Goal: Information Seeking & Learning: Learn about a topic

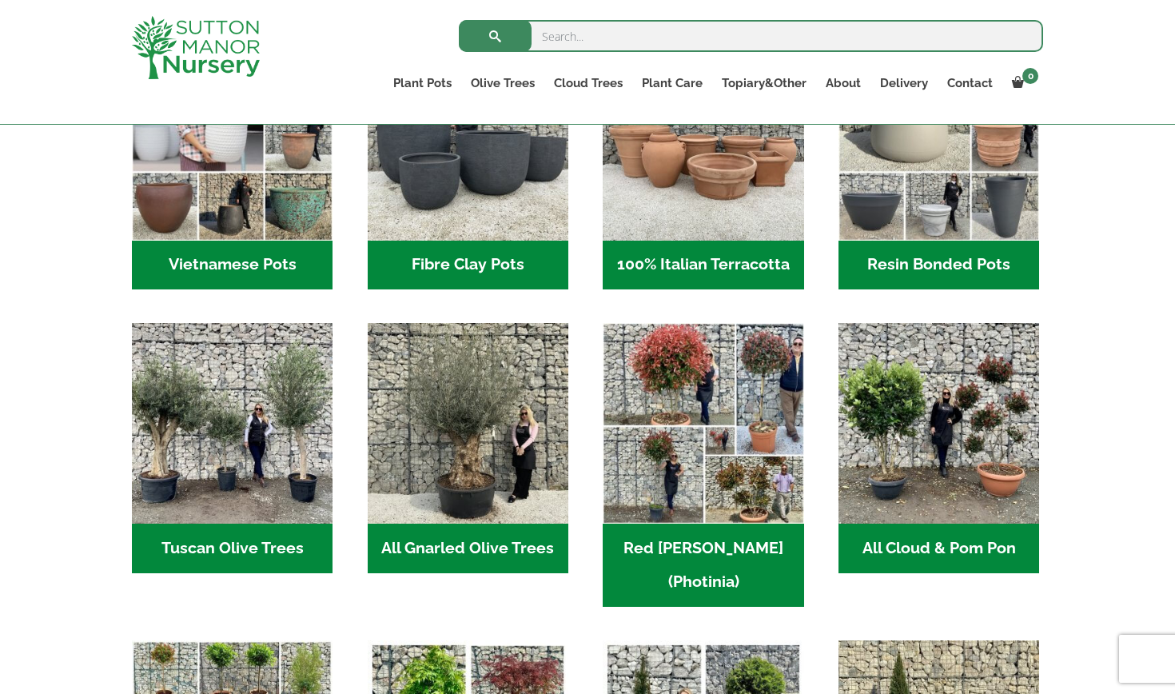
scroll to position [621, 0]
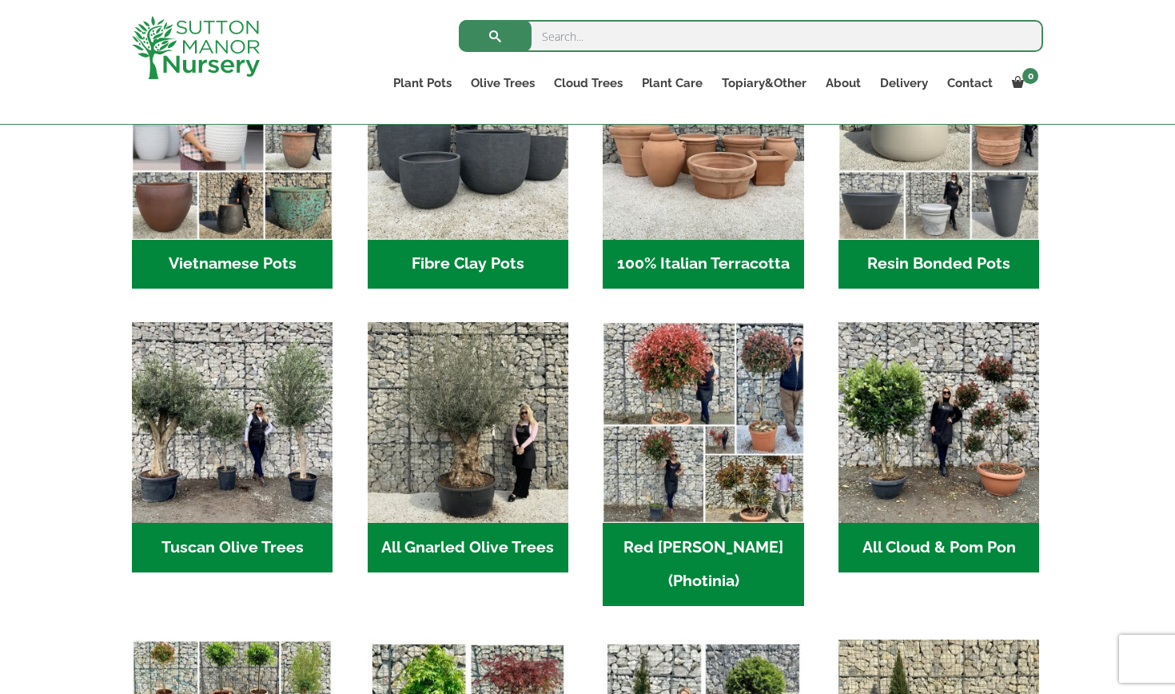
click at [437, 549] on h2 "All Gnarled Olive Trees (187)" at bounding box center [468, 548] width 201 height 50
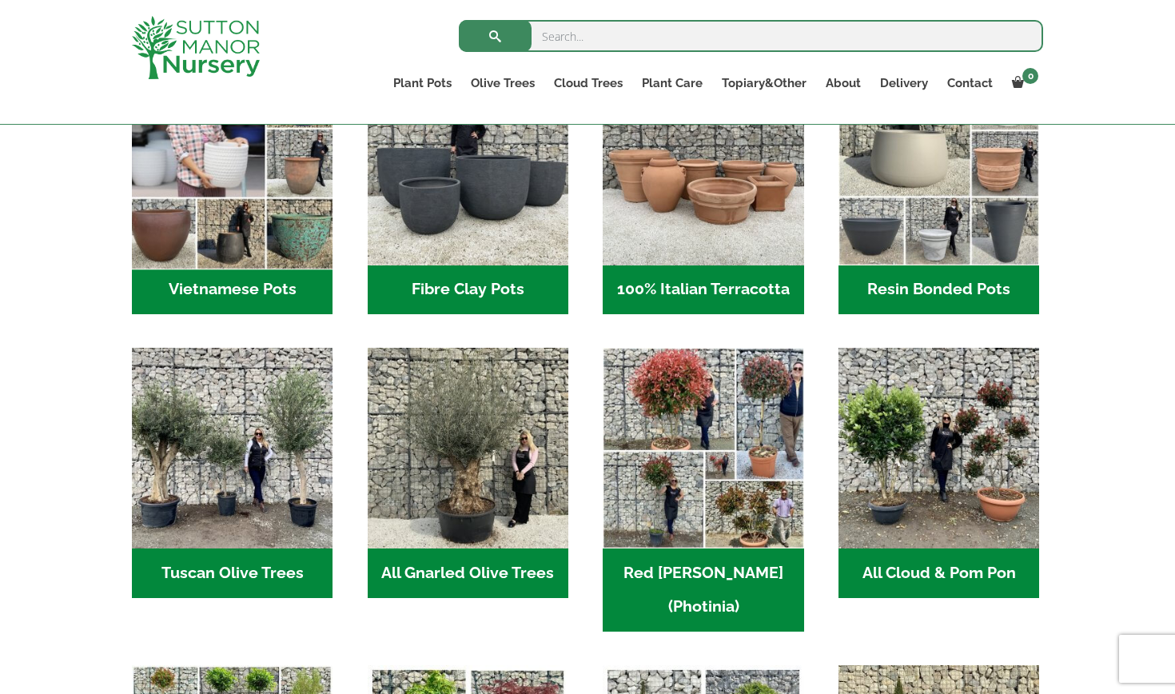
scroll to position [594, 0]
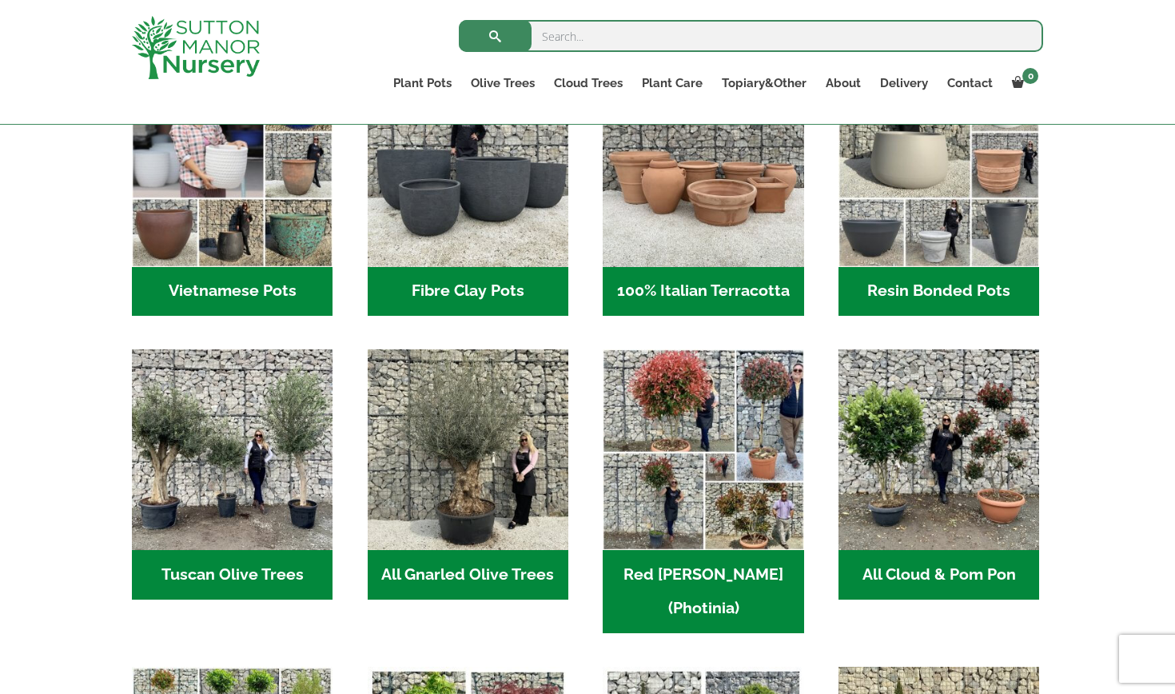
click at [197, 578] on h2 "Tuscan Olive Trees (5)" at bounding box center [232, 575] width 201 height 50
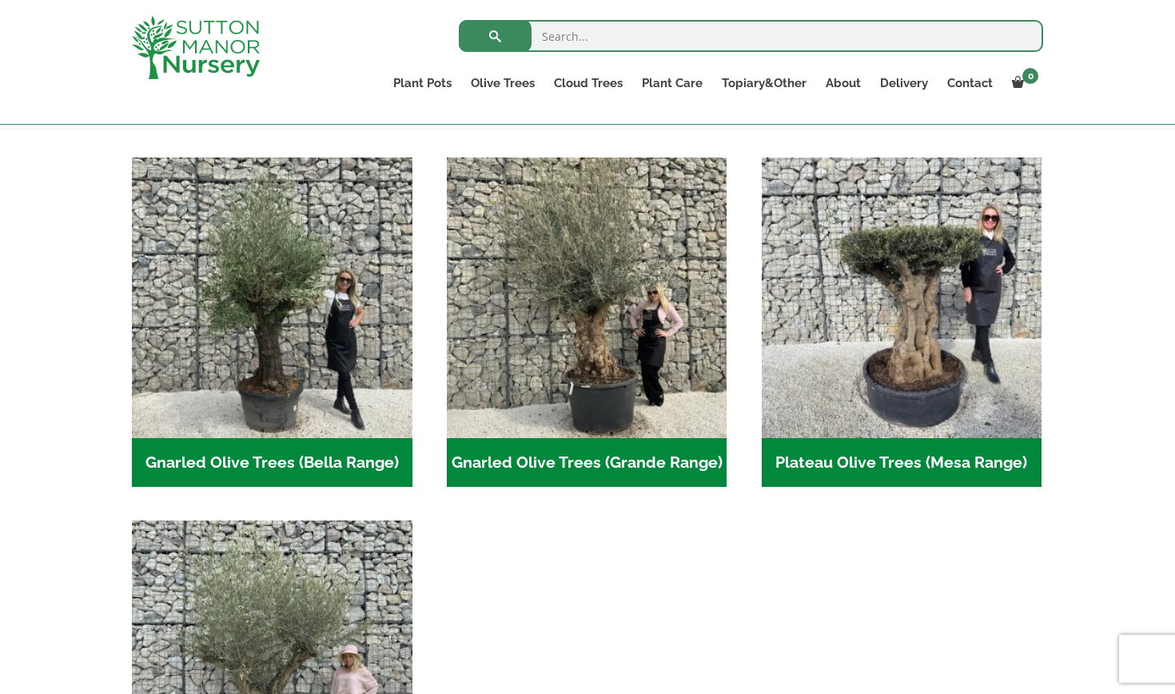
scroll to position [299, 0]
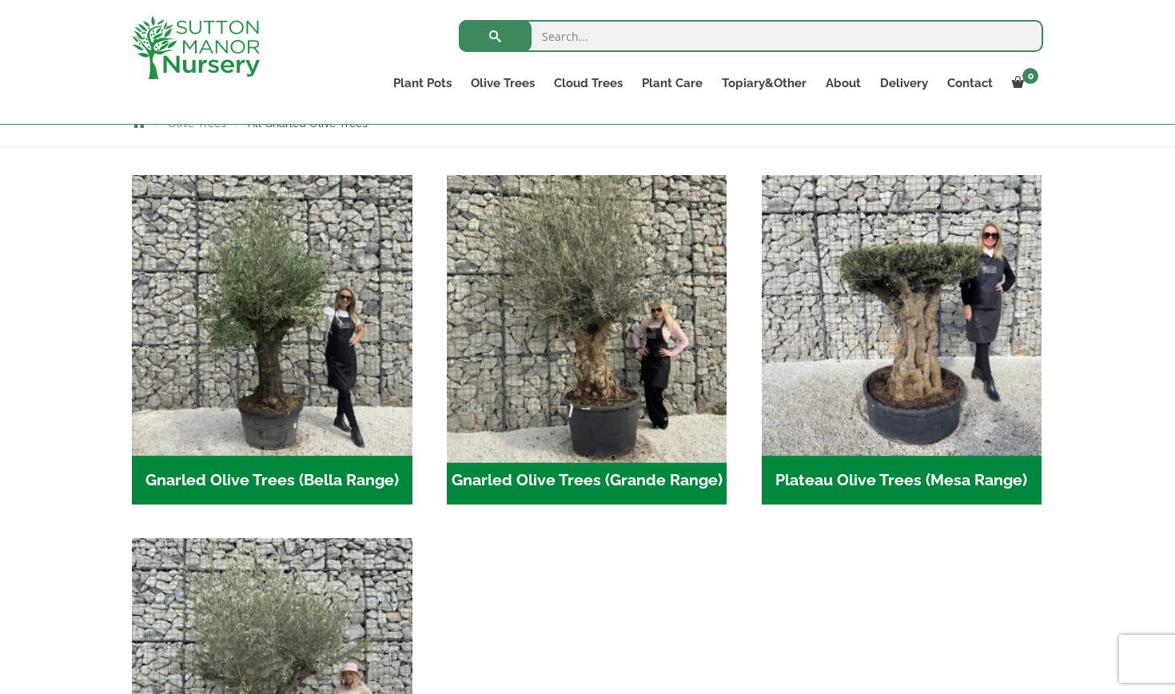
click at [590, 429] on img "Visit product category Gnarled Olive Trees (Grande Range)" at bounding box center [587, 315] width 294 height 294
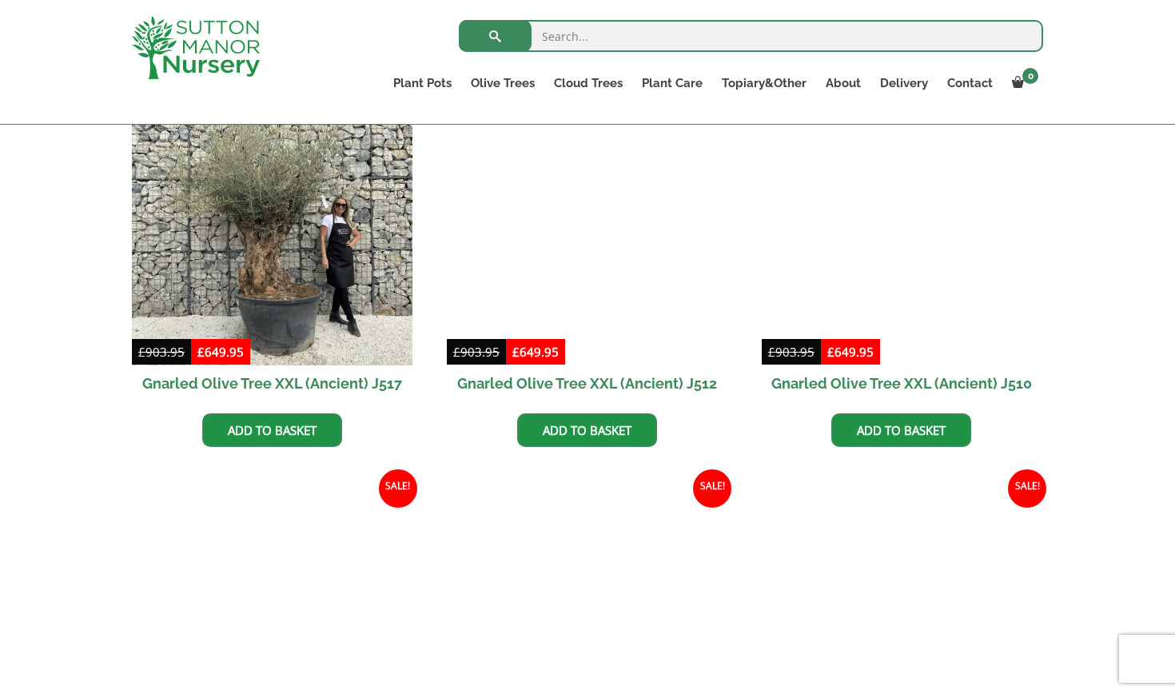
scroll to position [1223, 0]
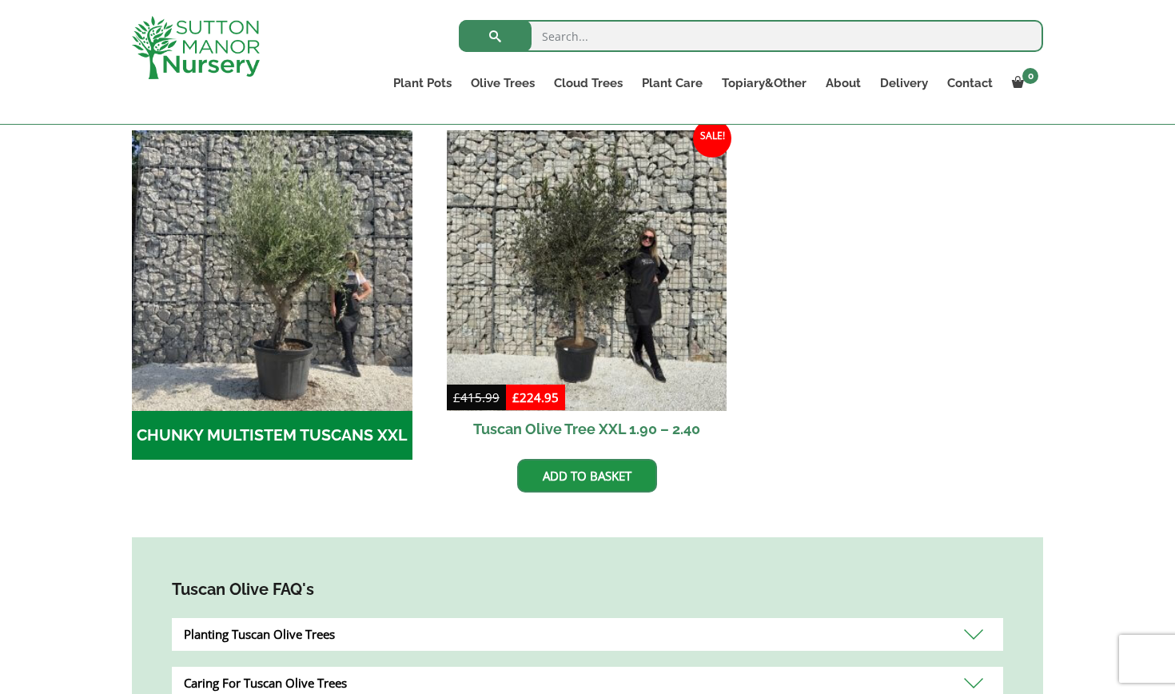
scroll to position [489, 0]
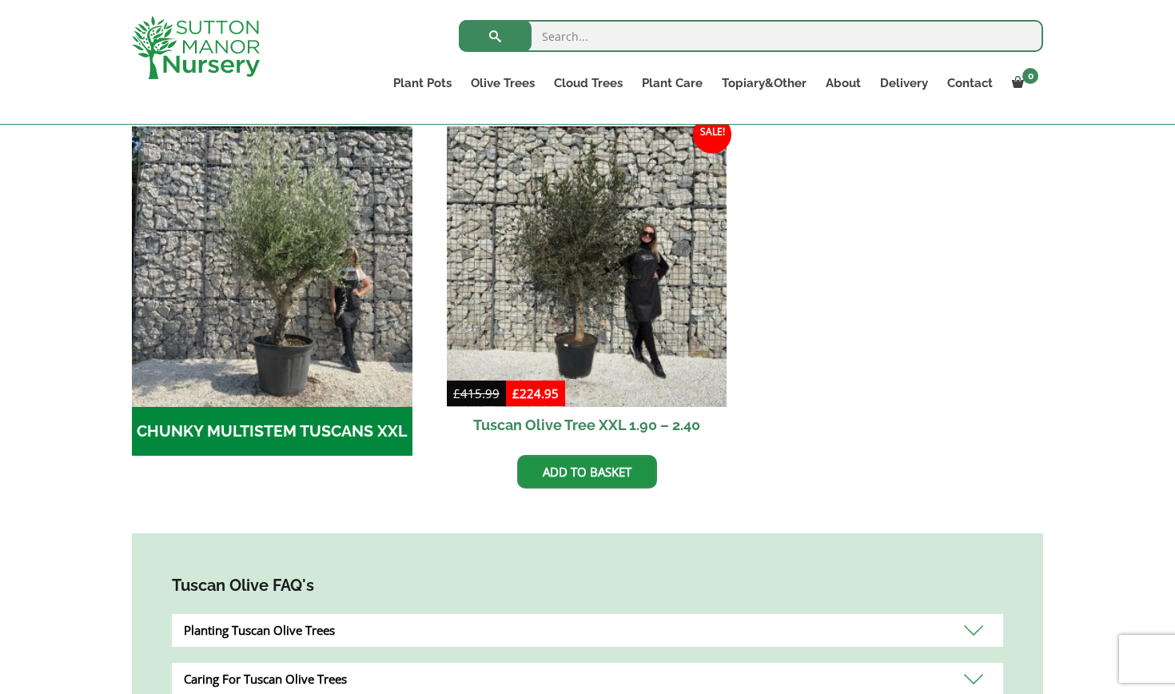
click at [193, 433] on h2 "CHUNKY MULTISTEM TUSCANS XXL (4)" at bounding box center [272, 432] width 281 height 50
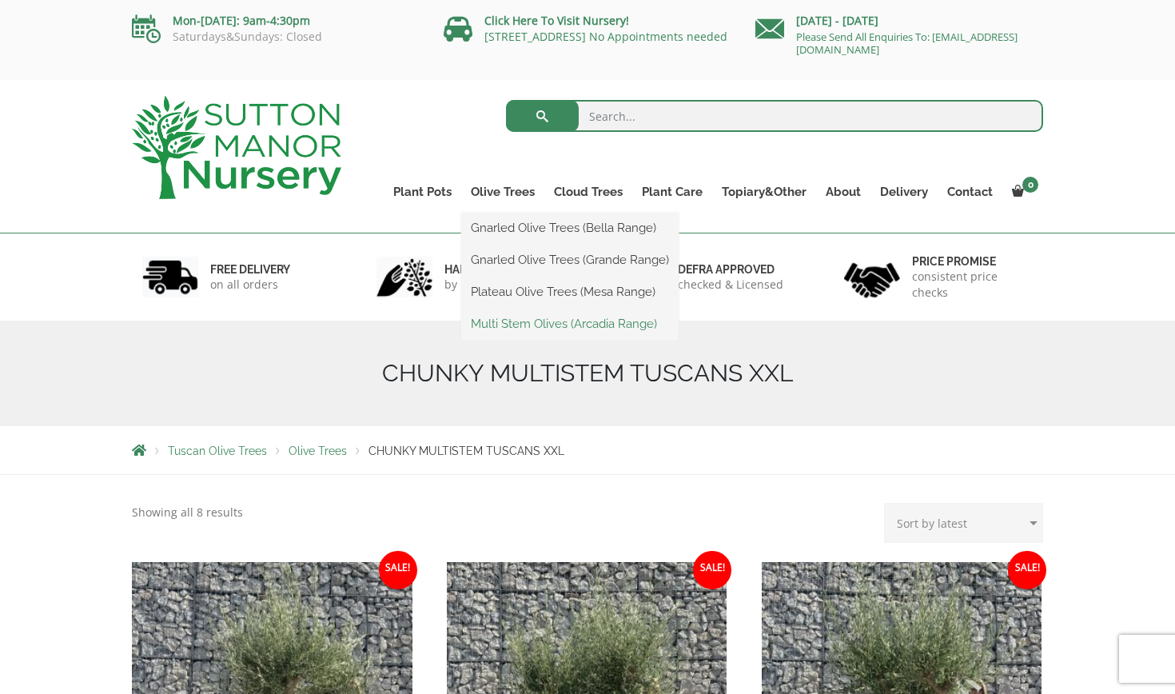
click at [501, 324] on link "Multi Stem Olives (Arcadia Range)" at bounding box center [569, 324] width 217 height 24
click at [514, 226] on link "Gnarled Olive Trees (Bella Range)" at bounding box center [569, 228] width 217 height 24
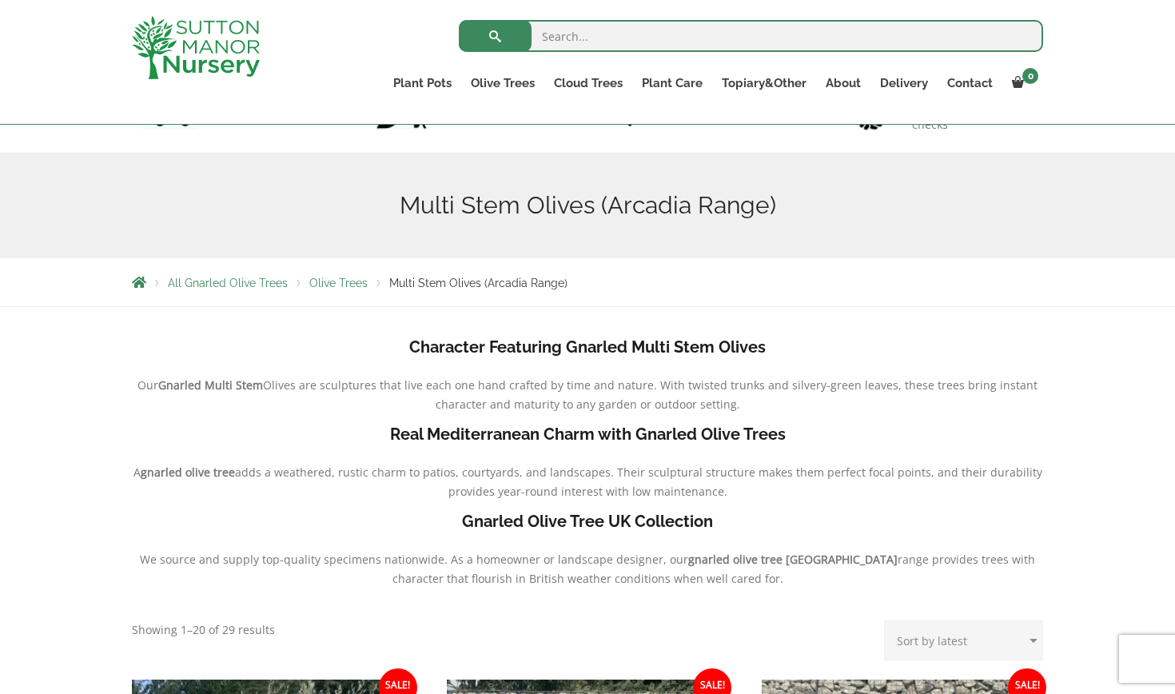
scroll to position [140, 0]
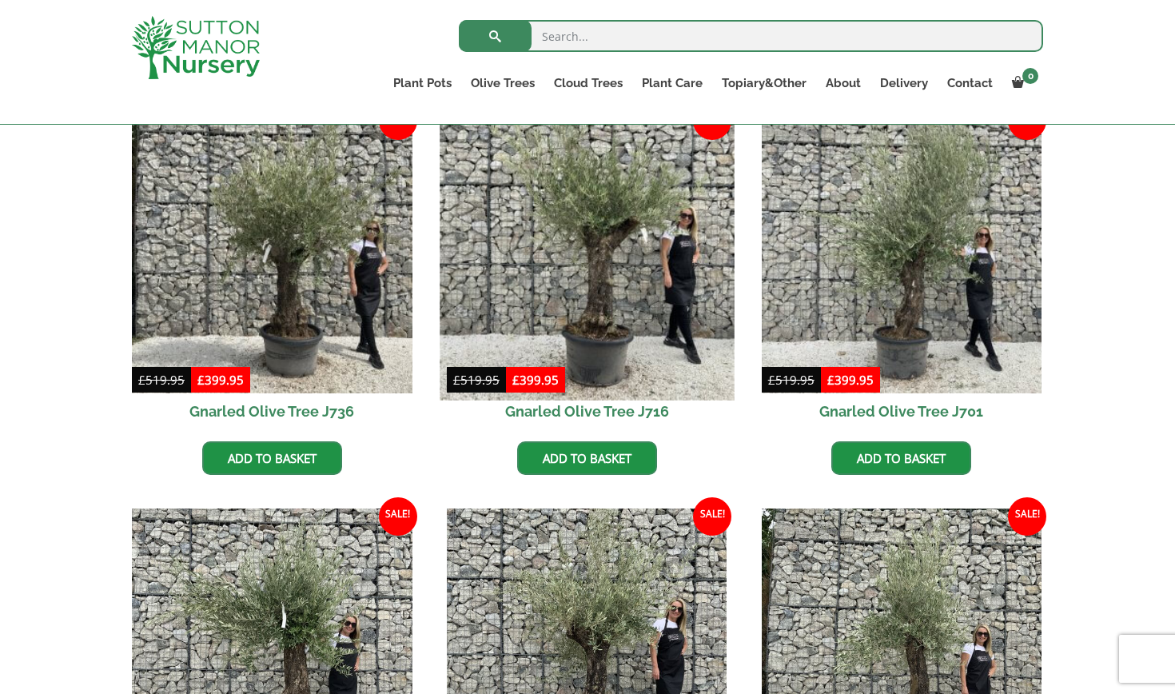
scroll to position [423, 0]
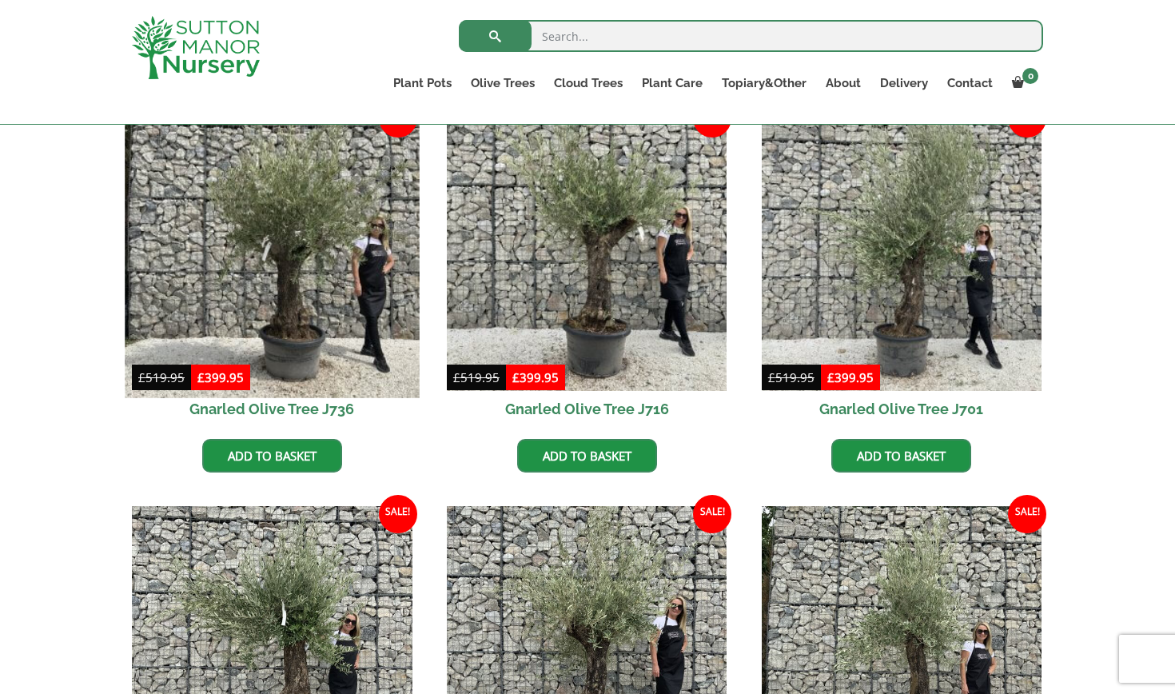
click at [285, 290] on img at bounding box center [272, 250] width 294 height 294
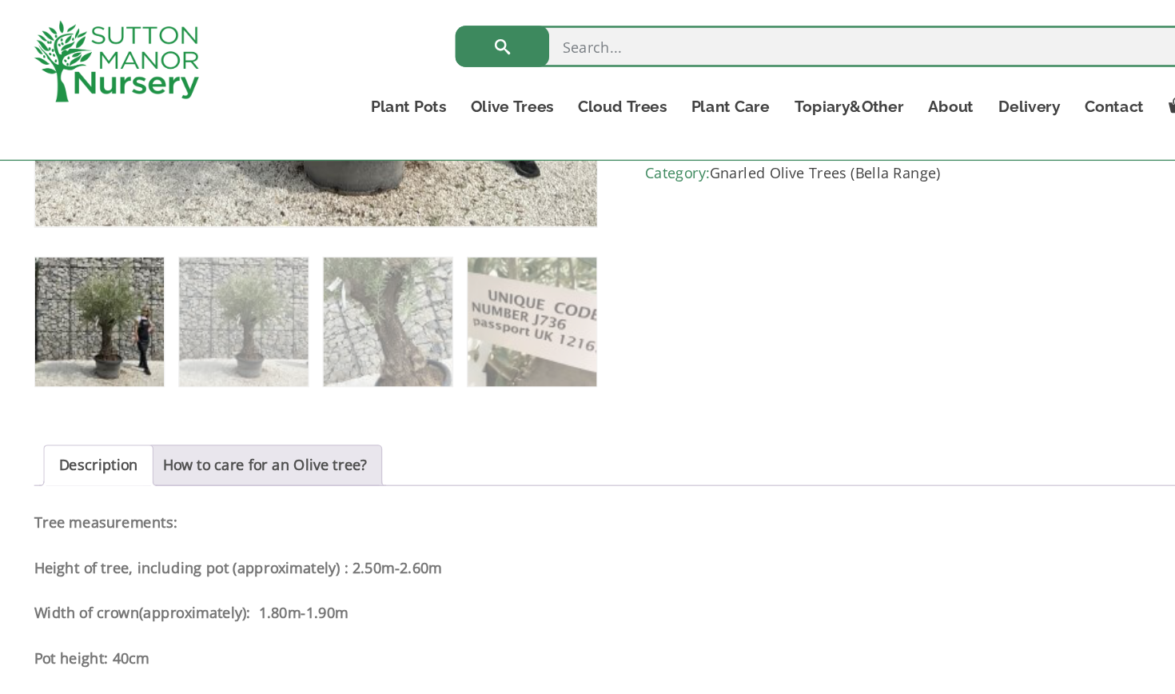
scroll to position [625, 0]
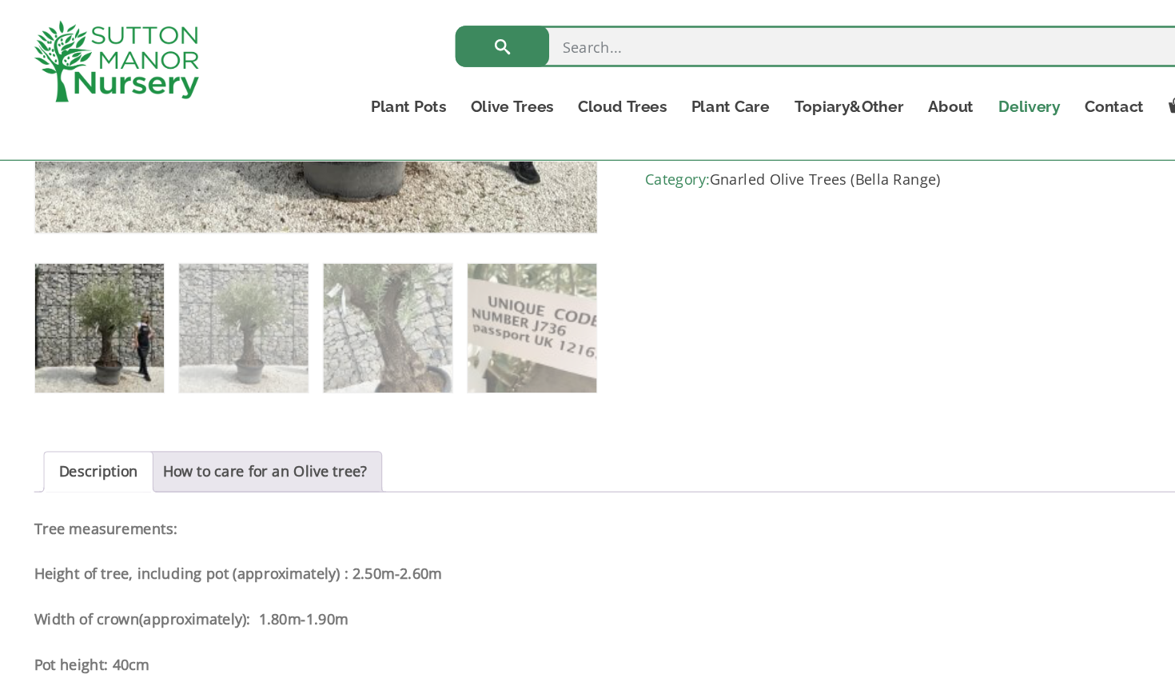
click at [871, 82] on link "Delivery" at bounding box center [904, 83] width 67 height 22
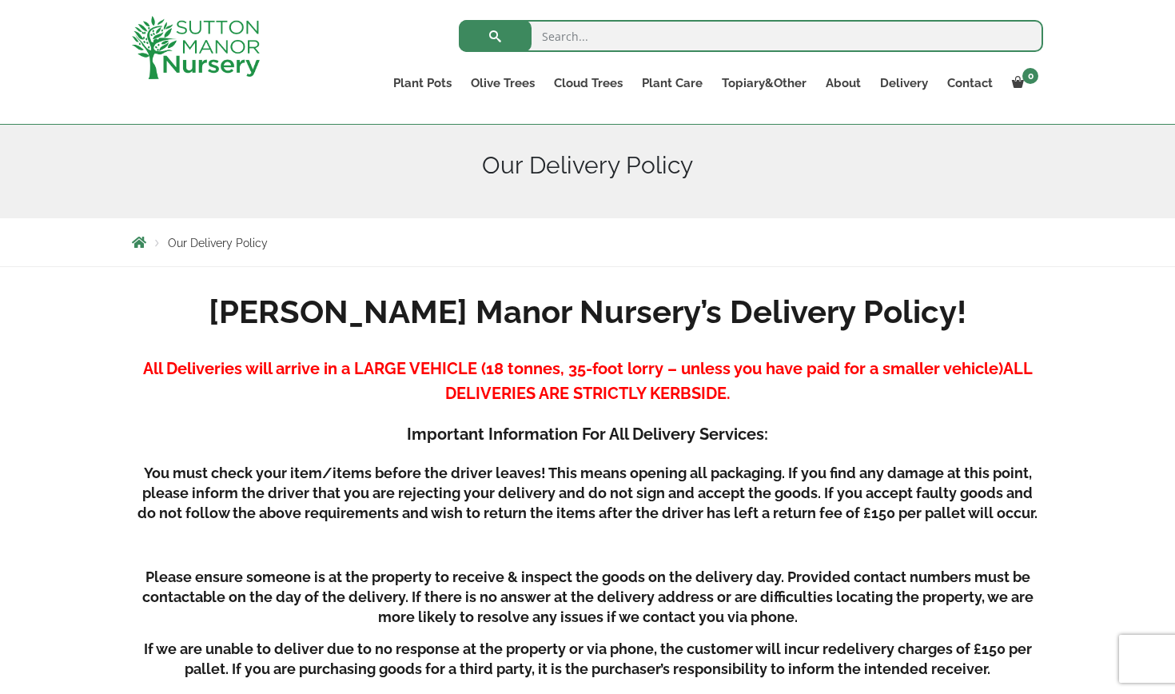
scroll to position [178, 0]
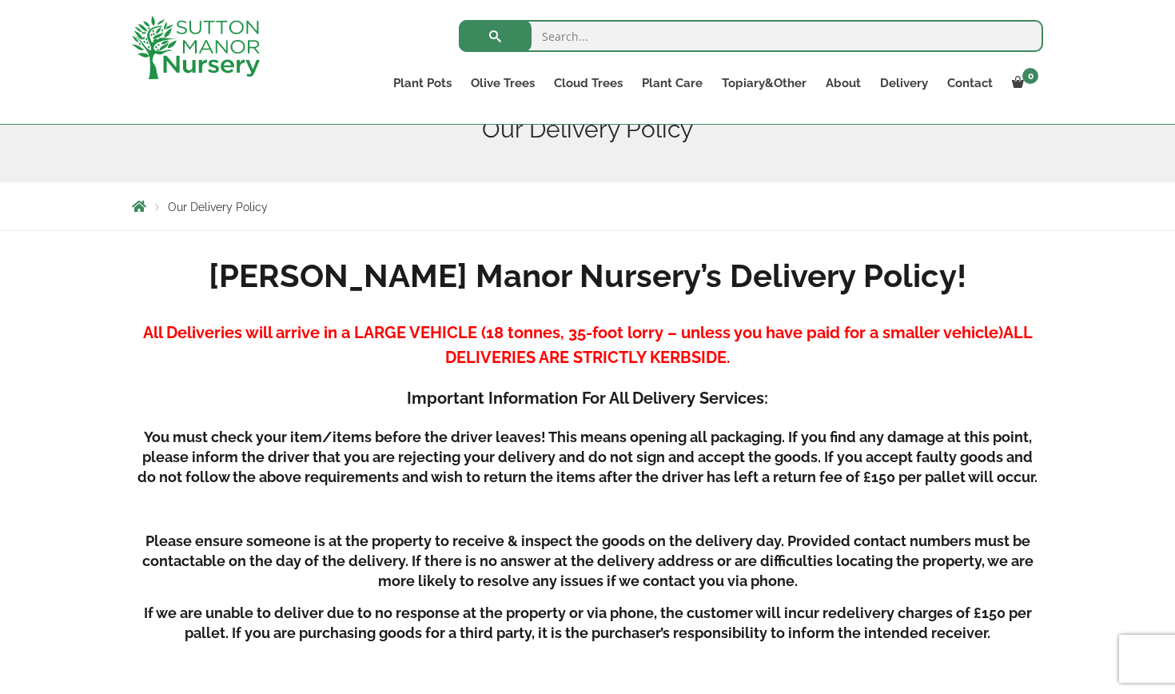
scroll to position [219, 0]
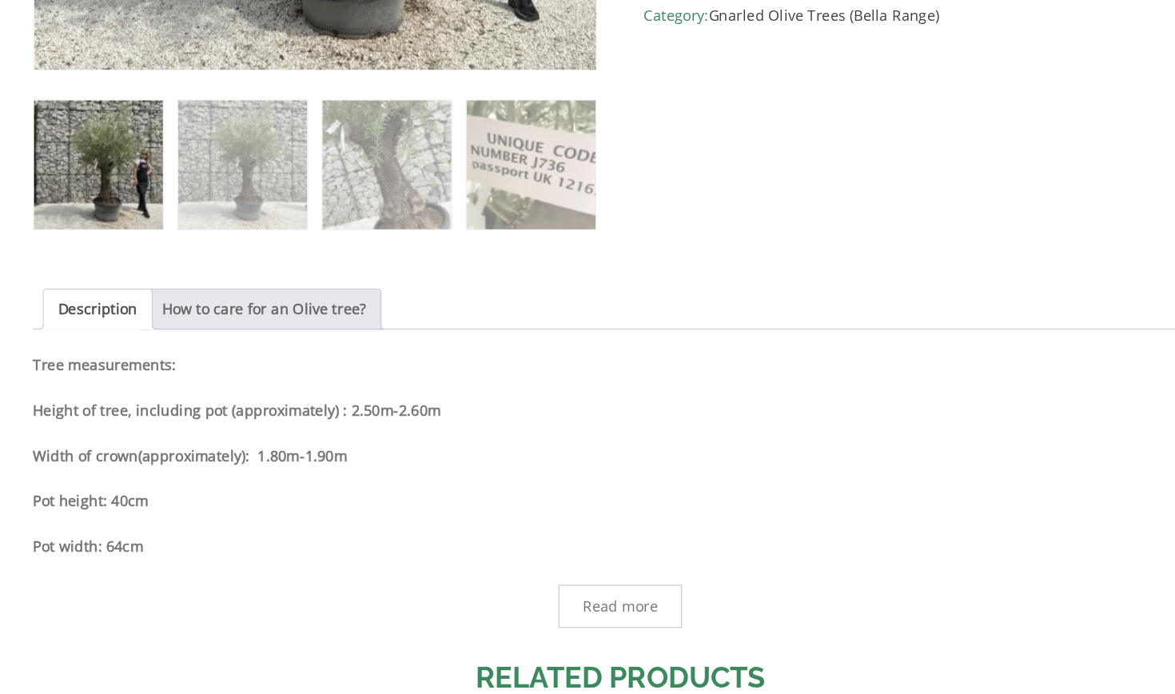
click at [231, 398] on link "How to care for an Olive tree?" at bounding box center [310, 395] width 158 height 30
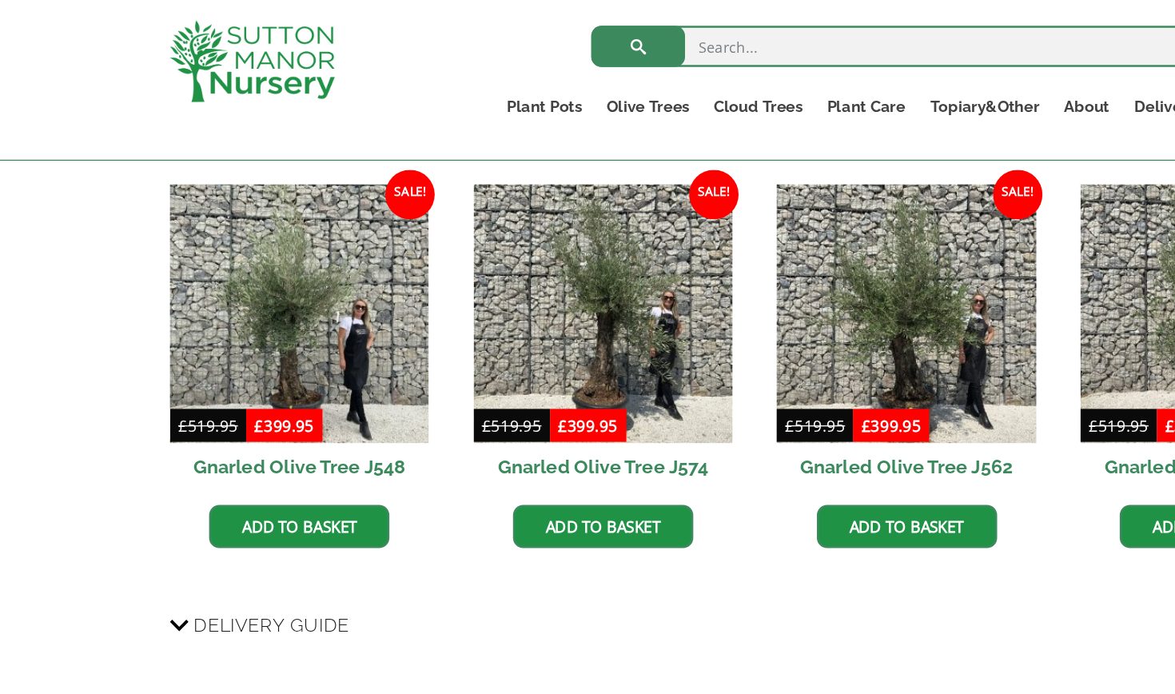
scroll to position [1330, 0]
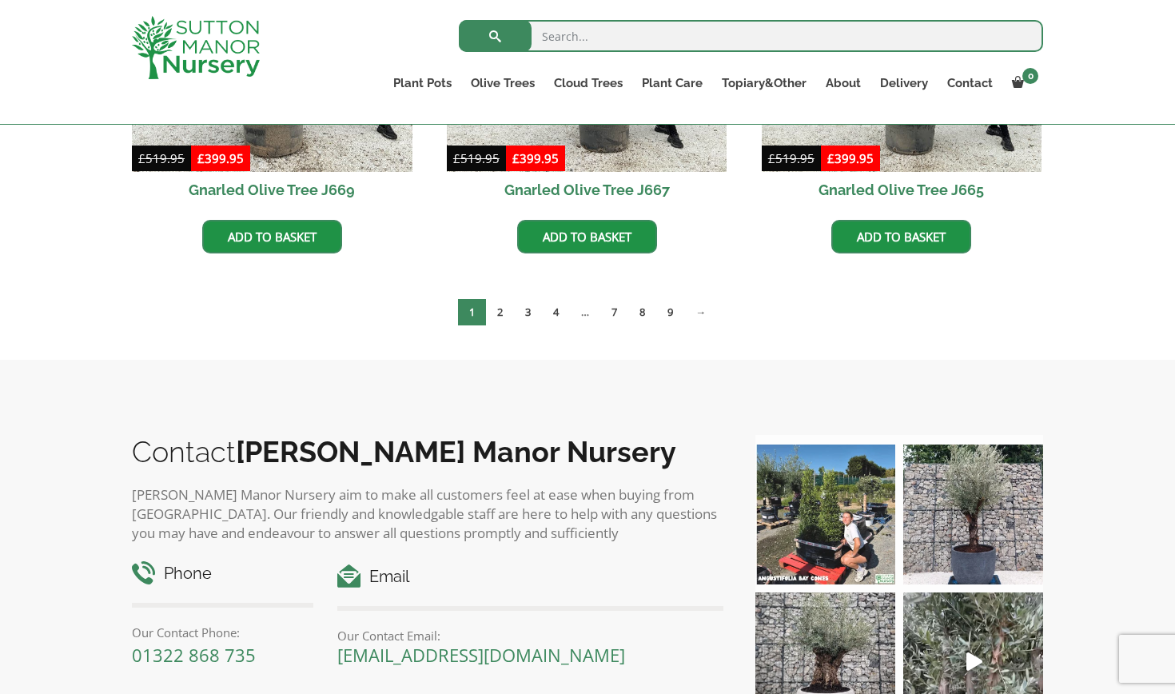
scroll to position [1434, 0]
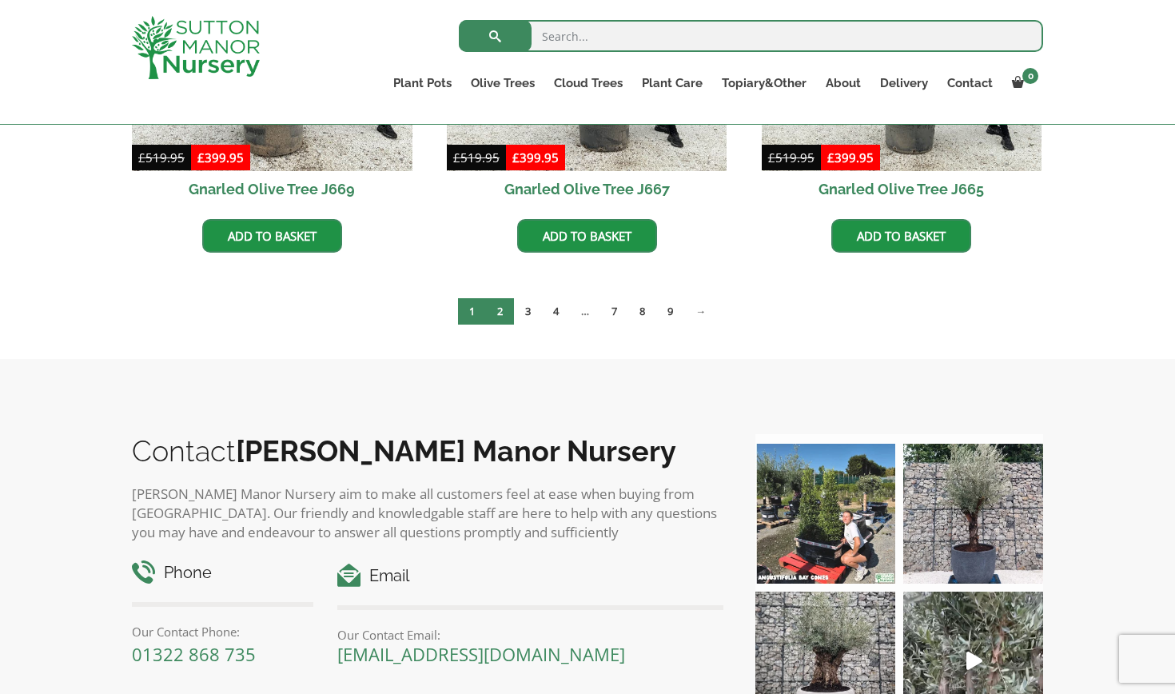
click at [503, 305] on link "2" at bounding box center [500, 311] width 28 height 26
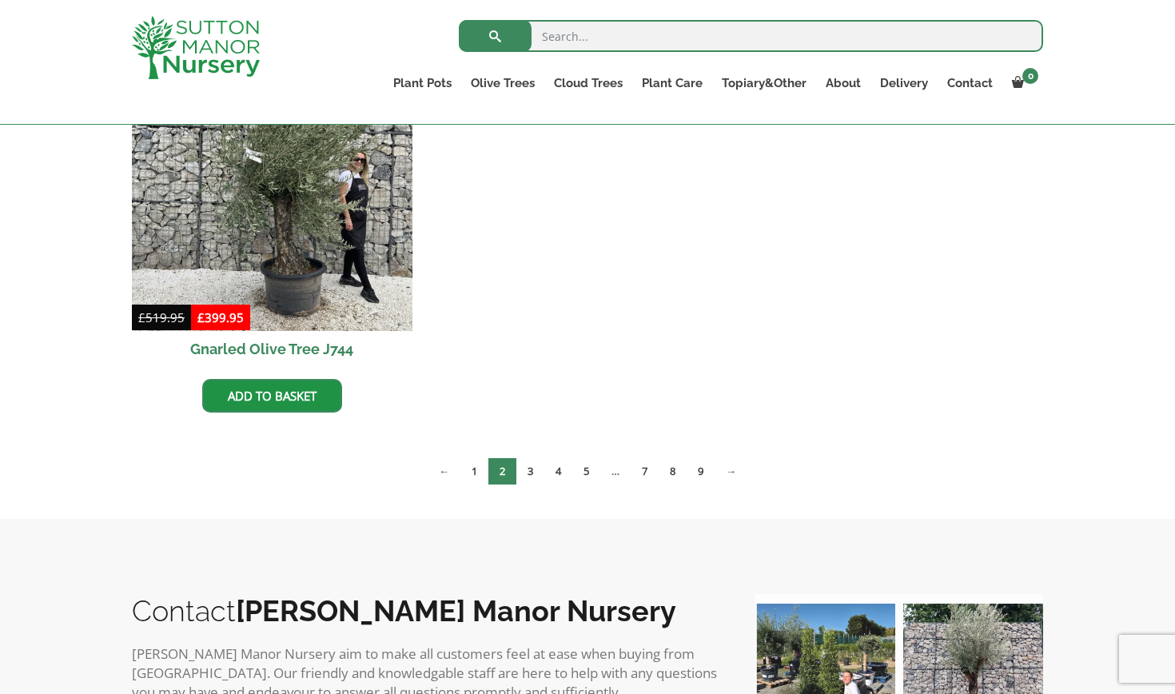
scroll to position [1670, 0]
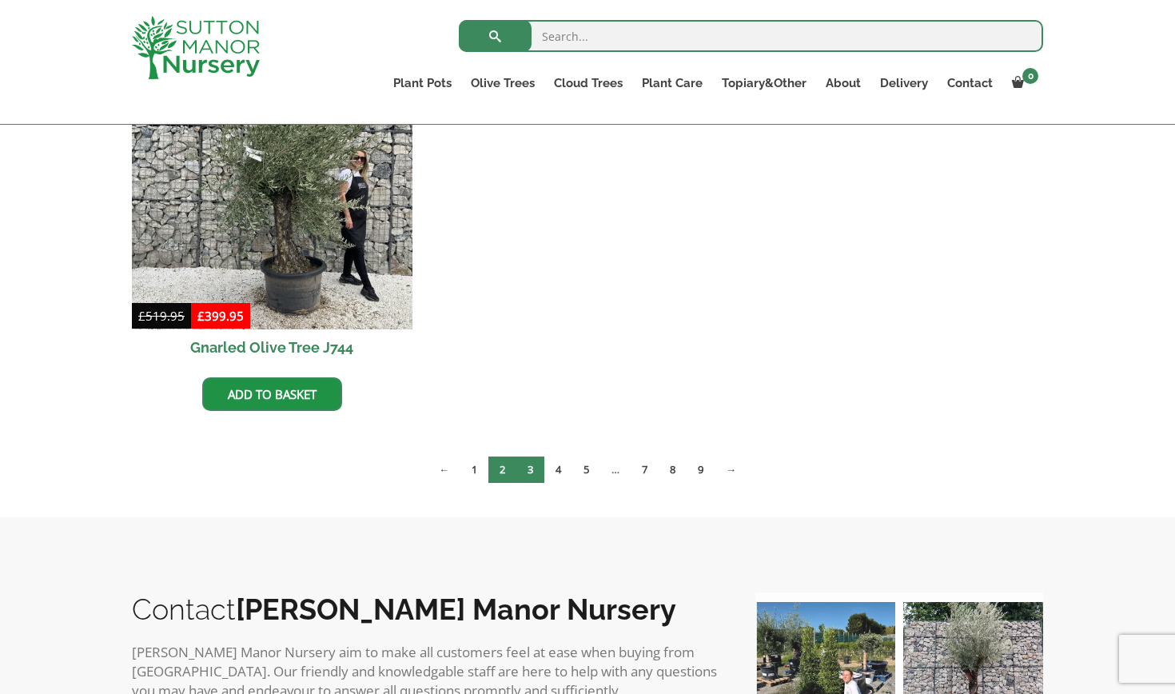
click at [528, 468] on link "3" at bounding box center [531, 470] width 28 height 26
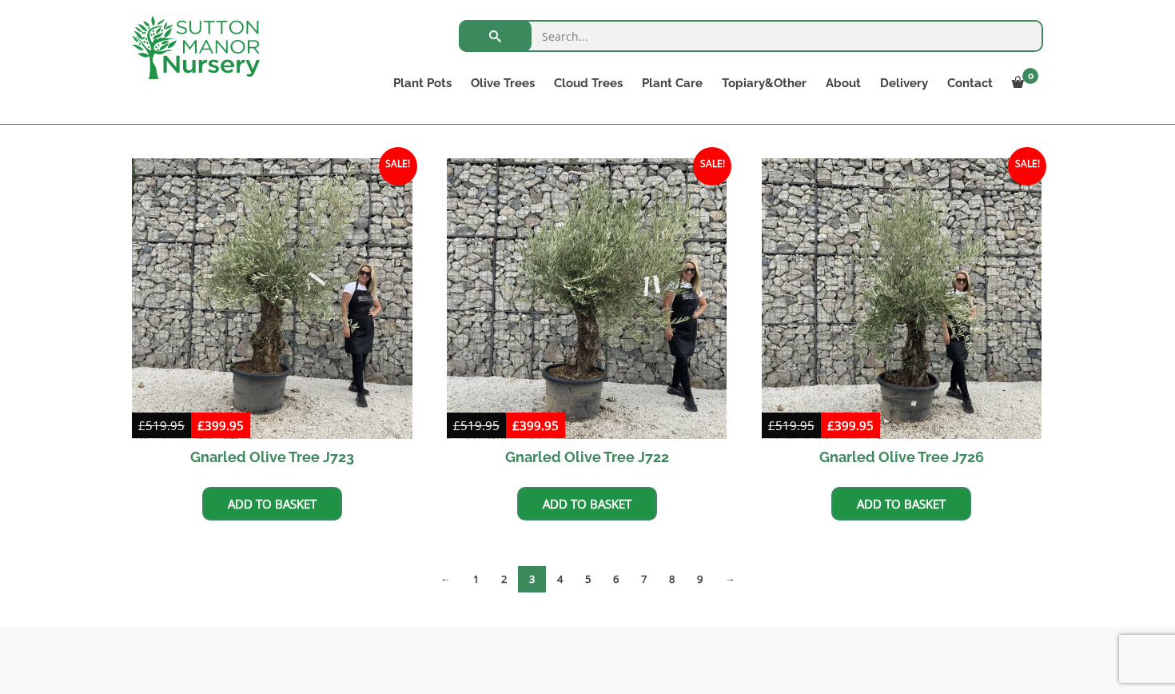
scroll to position [1167, 0]
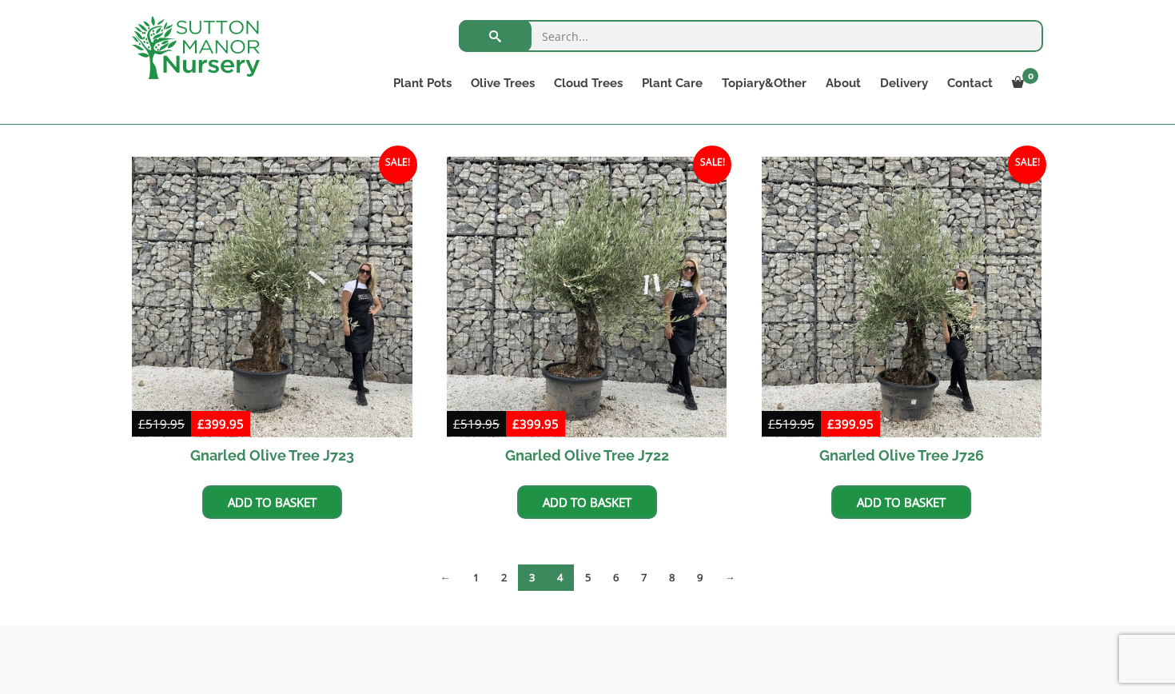
click at [558, 574] on link "4" at bounding box center [560, 577] width 28 height 26
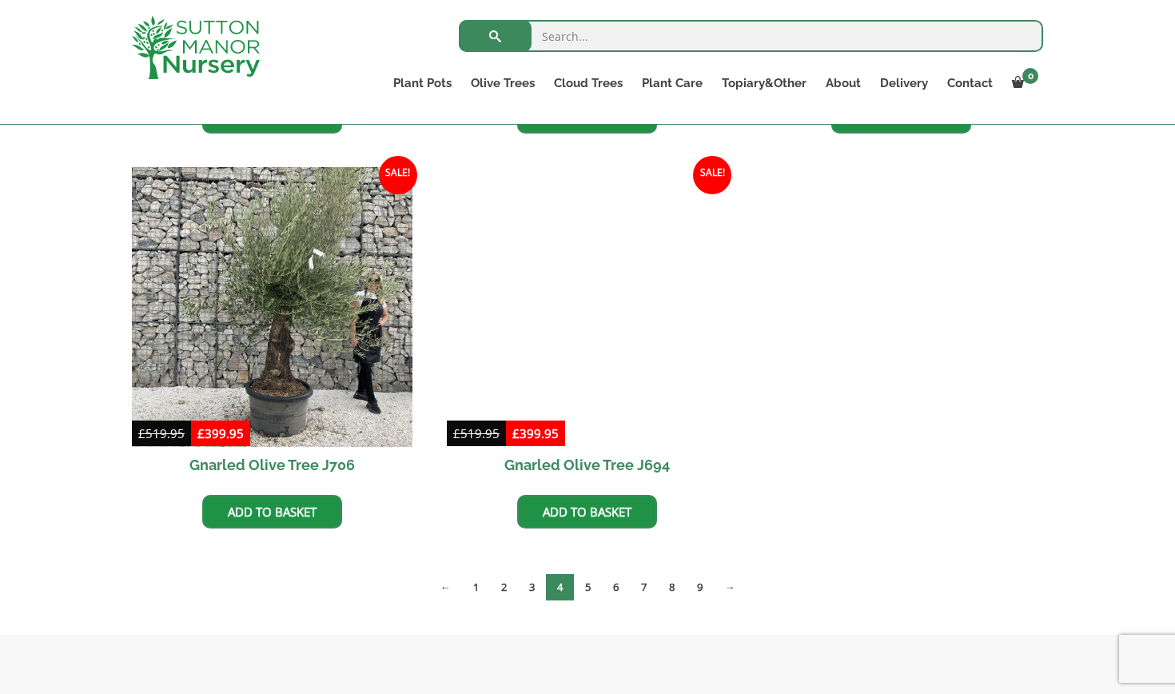
scroll to position [1554, 0]
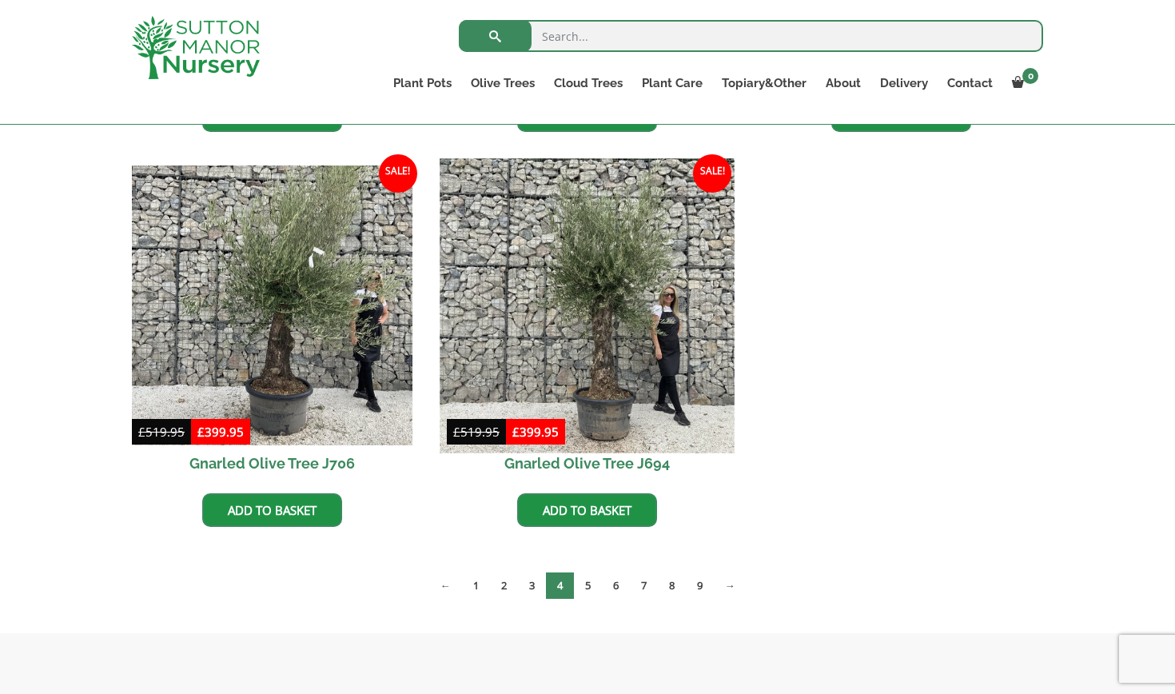
click at [603, 307] on img at bounding box center [587, 305] width 294 height 294
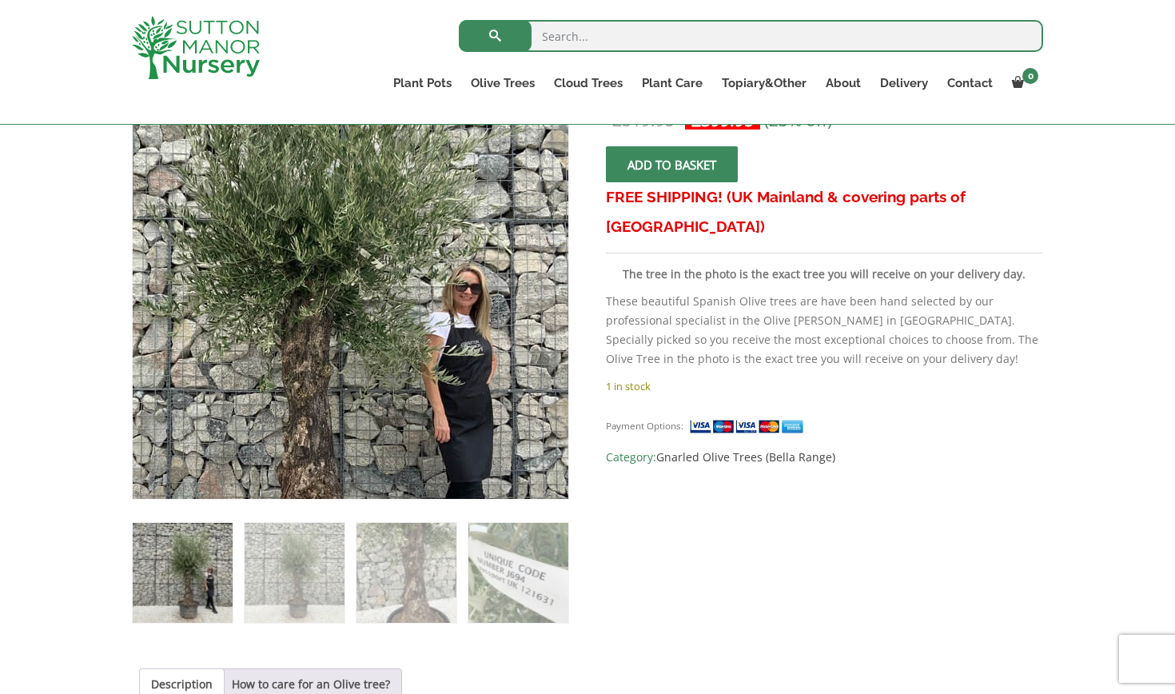
scroll to position [308, 0]
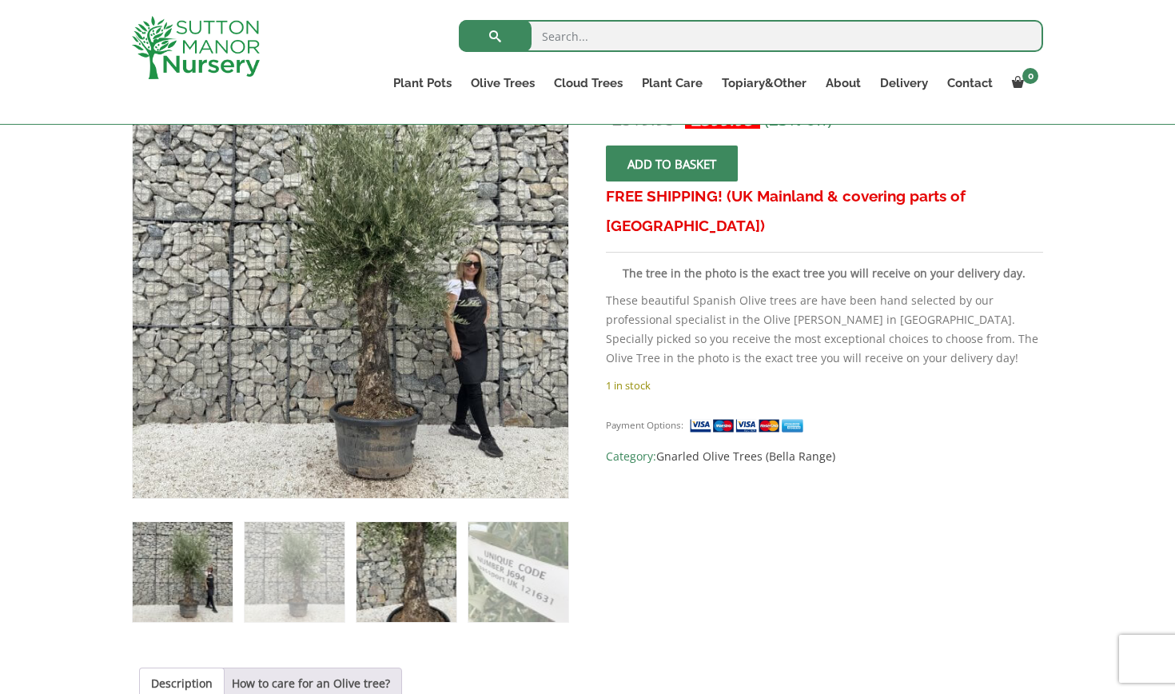
click at [397, 568] on img at bounding box center [407, 572] width 100 height 100
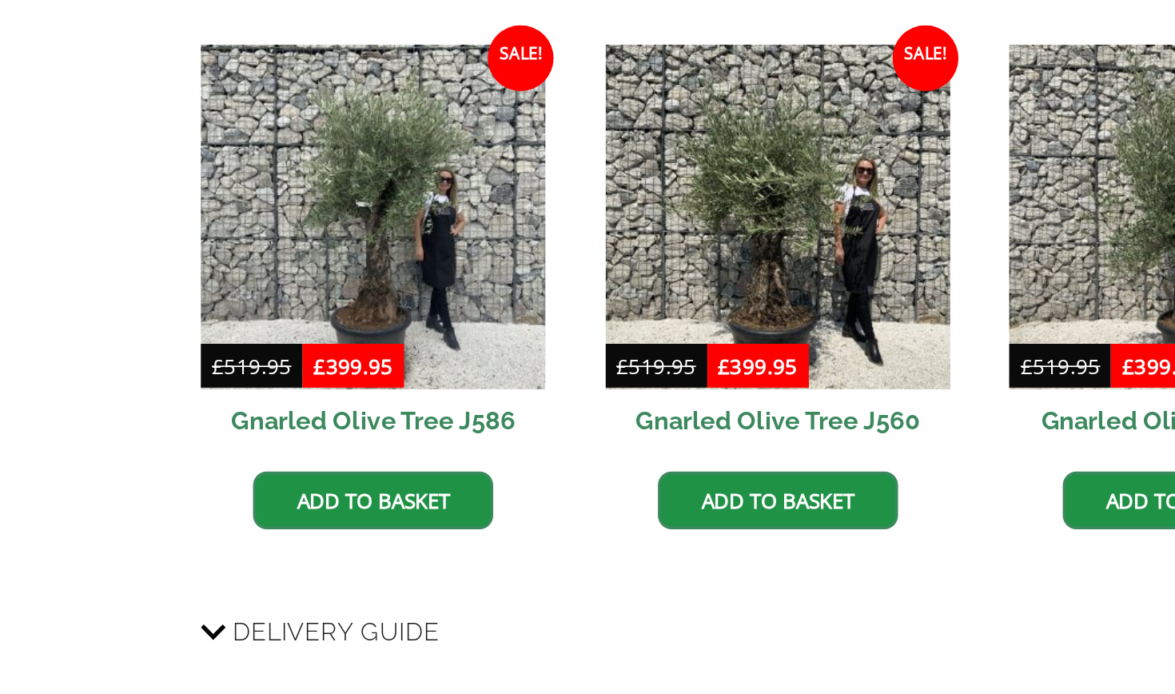
scroll to position [1005, 0]
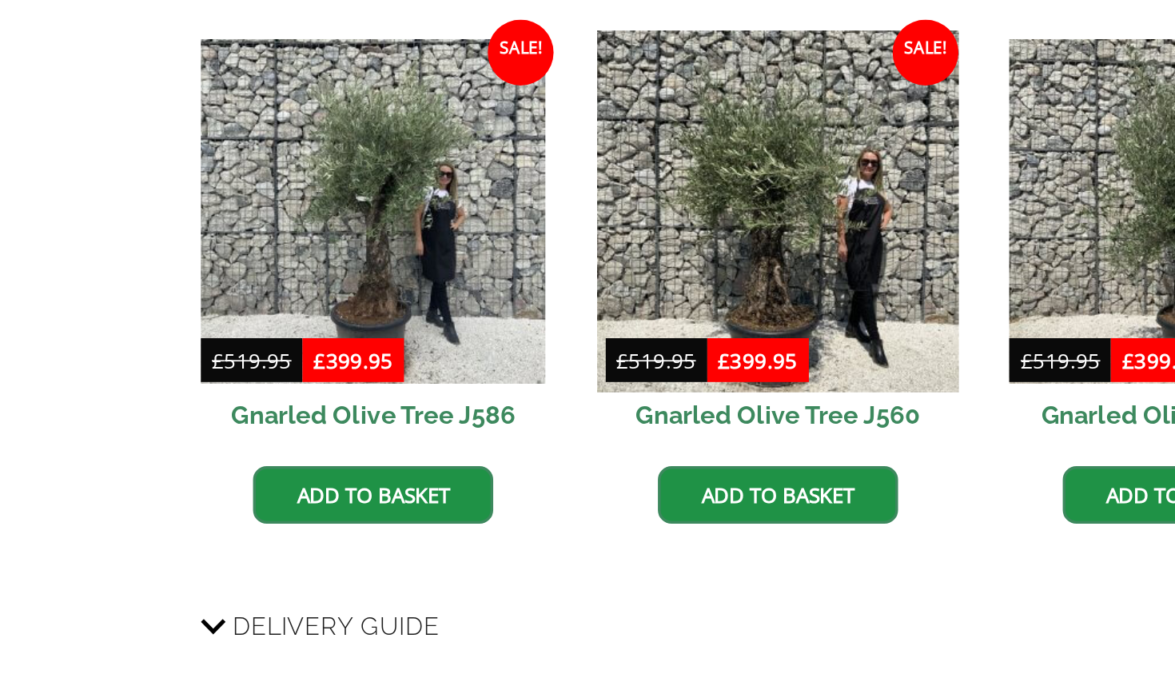
click at [427, 307] on img at bounding box center [467, 412] width 211 height 211
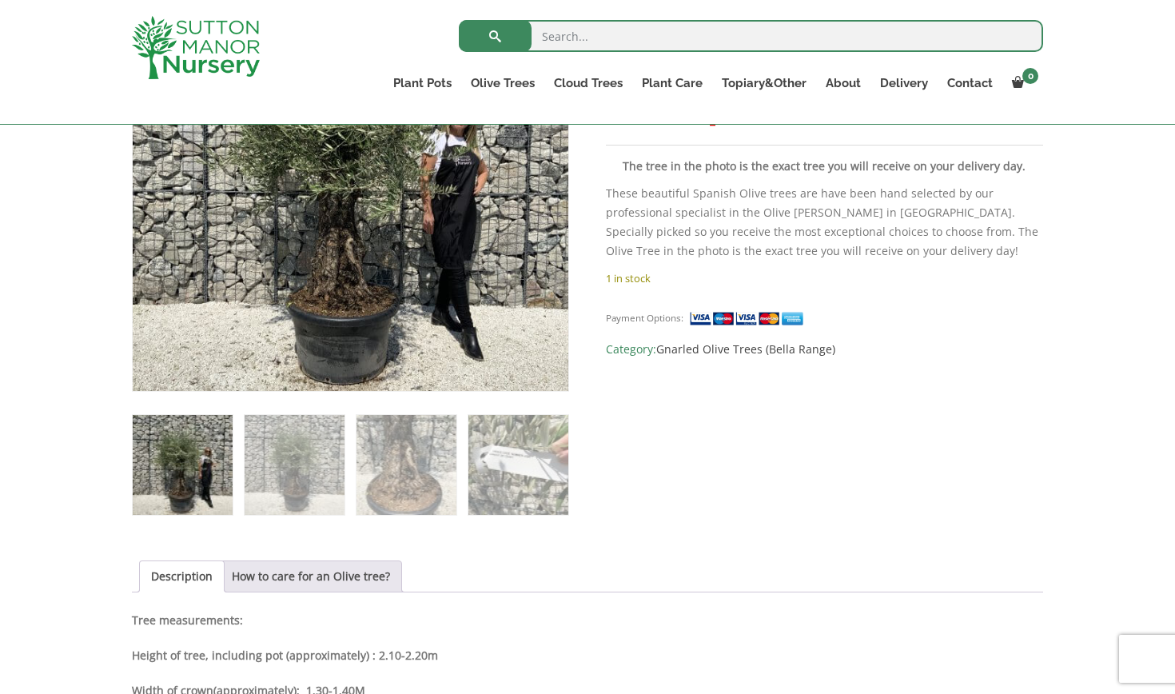
scroll to position [432, 0]
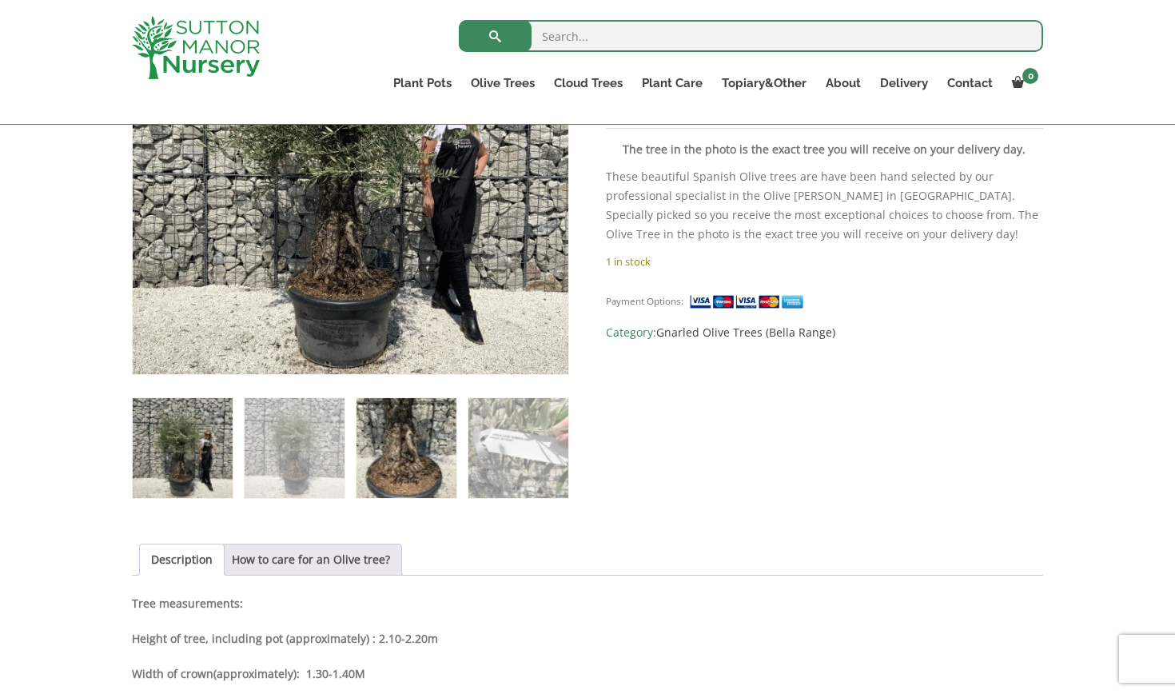
click at [405, 445] on img at bounding box center [407, 448] width 100 height 100
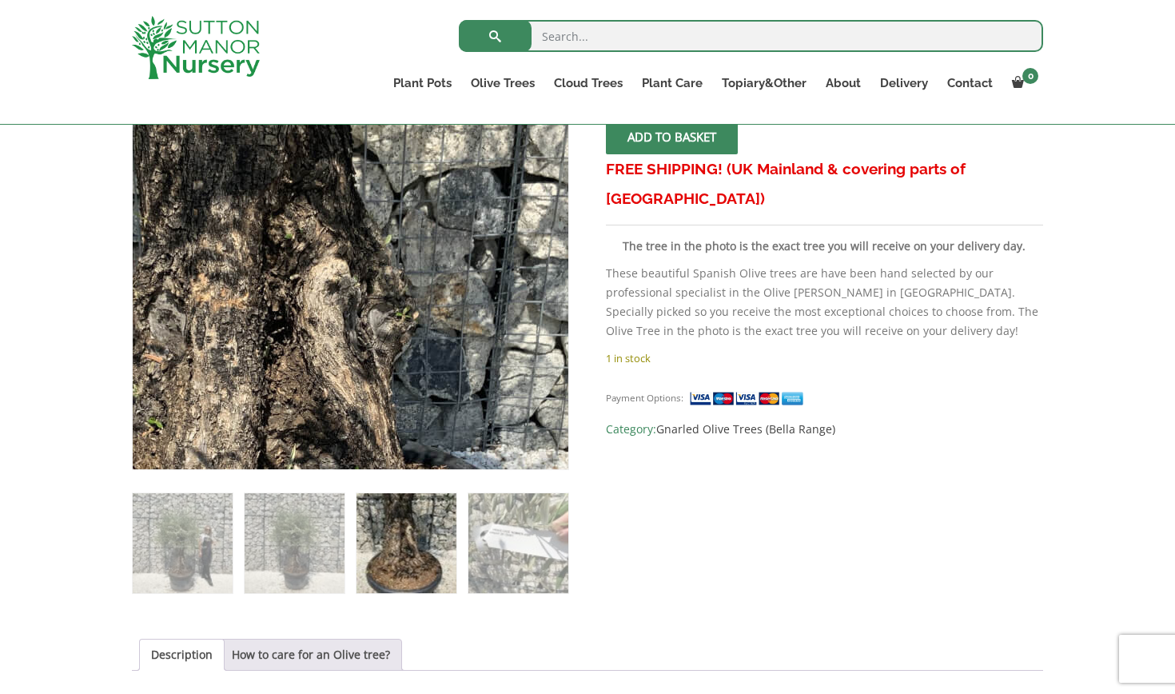
scroll to position [336, 0]
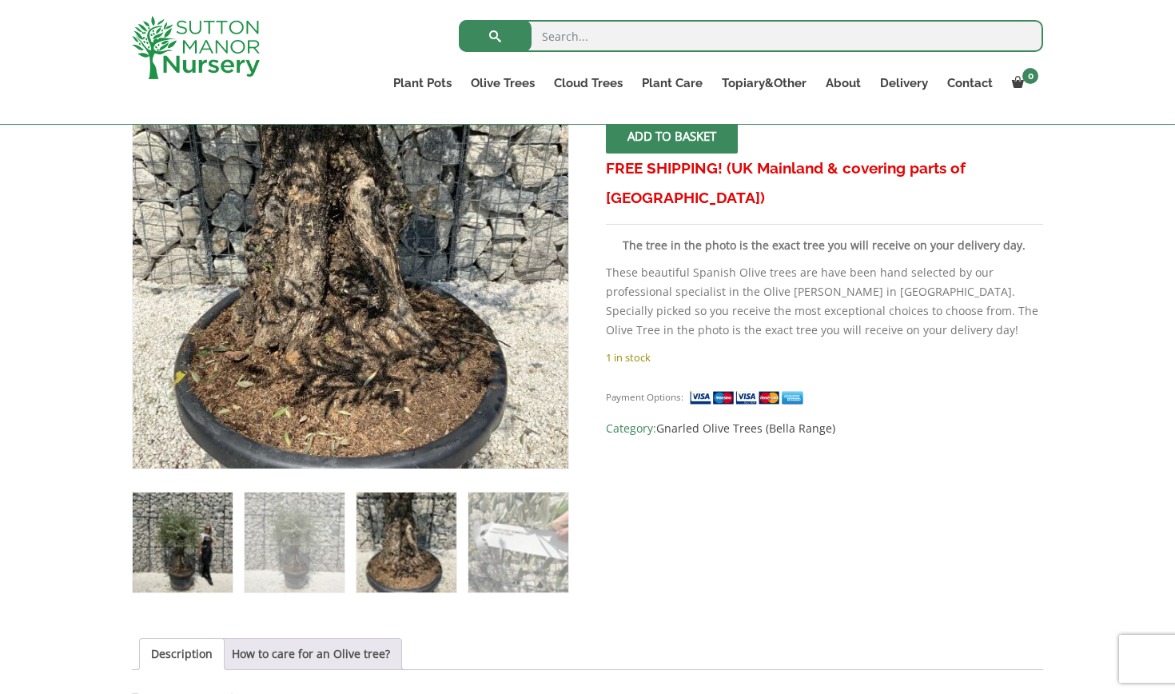
click at [178, 537] on img at bounding box center [183, 543] width 100 height 100
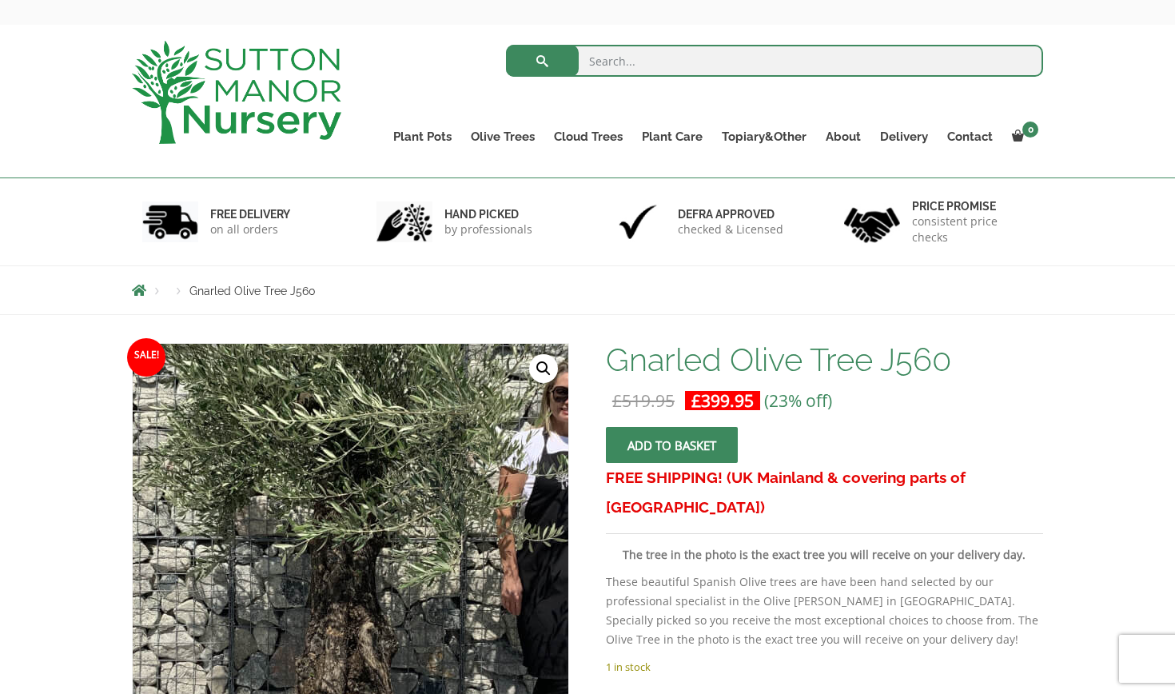
scroll to position [54, 0]
